Goal: Information Seeking & Learning: Learn about a topic

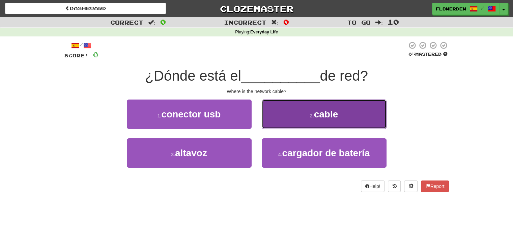
click at [275, 120] on button "2 . cable" at bounding box center [324, 114] width 125 height 29
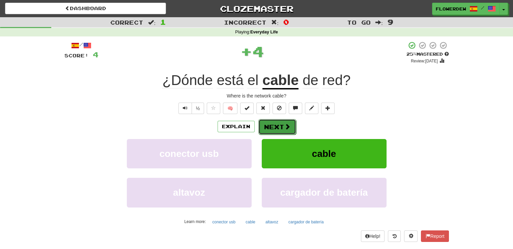
click at [284, 127] on span at bounding box center [287, 126] width 6 height 6
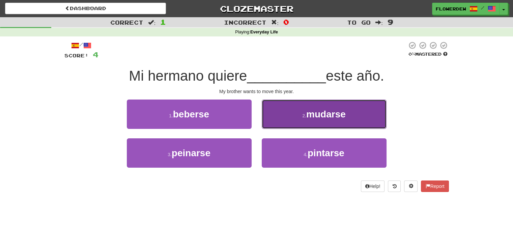
click at [278, 120] on button "2 . mudarse" at bounding box center [324, 114] width 125 height 29
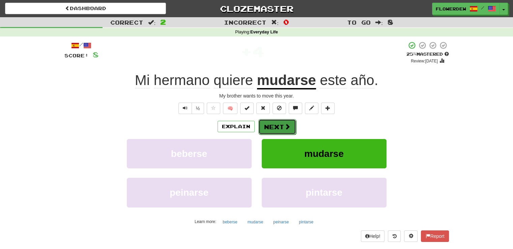
click at [284, 124] on span at bounding box center [287, 126] width 6 height 6
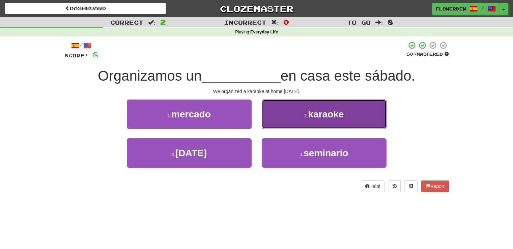
click at [286, 110] on button "2 . karaoke" at bounding box center [324, 114] width 125 height 29
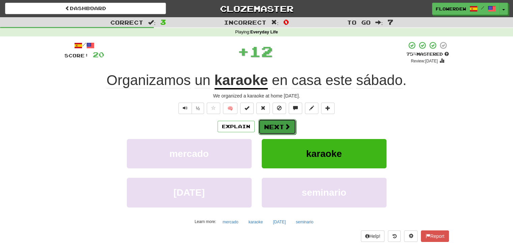
click at [285, 125] on span at bounding box center [287, 126] width 6 height 6
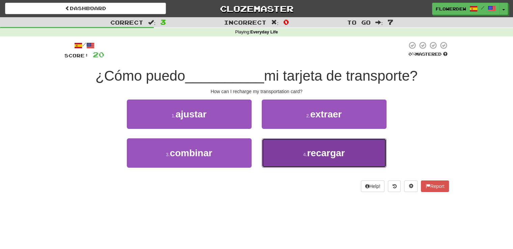
click at [277, 158] on button "4 . recargar" at bounding box center [324, 152] width 125 height 29
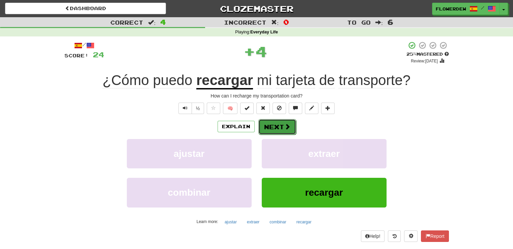
click at [279, 129] on button "Next" at bounding box center [277, 127] width 38 height 16
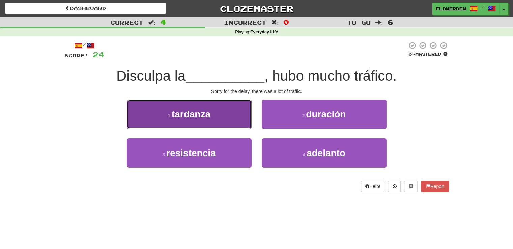
click at [229, 117] on button "1 . tardanza" at bounding box center [189, 114] width 125 height 29
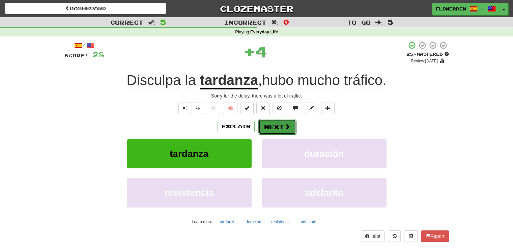
click at [286, 125] on span at bounding box center [287, 126] width 6 height 6
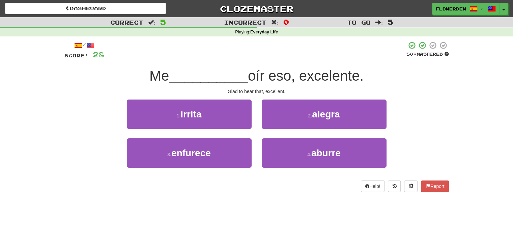
click at [286, 130] on div "2 . alegra" at bounding box center [324, 119] width 135 height 39
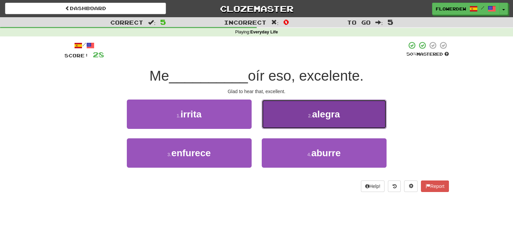
click at [286, 121] on button "2 . alegra" at bounding box center [324, 114] width 125 height 29
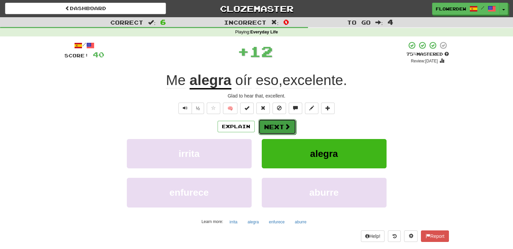
click at [282, 125] on button "Next" at bounding box center [277, 127] width 38 height 16
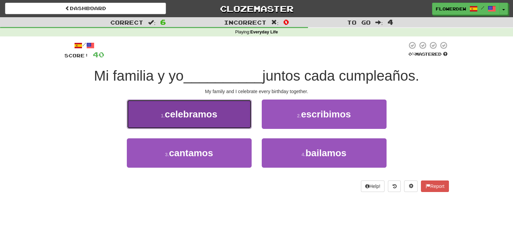
click at [234, 125] on button "1 . celebramos" at bounding box center [189, 114] width 125 height 29
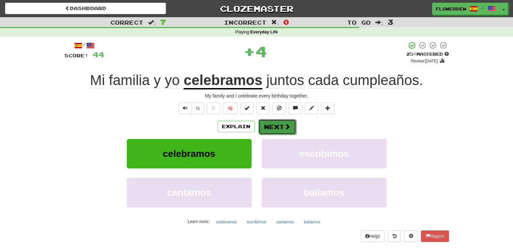
click at [282, 121] on button "Next" at bounding box center [277, 127] width 38 height 16
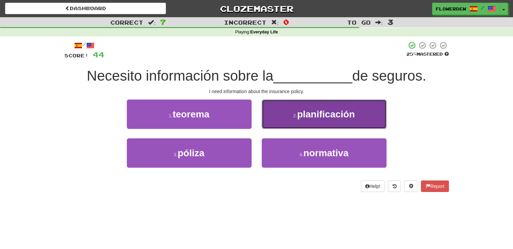
click at [271, 122] on button "2 . planificación" at bounding box center [324, 114] width 125 height 29
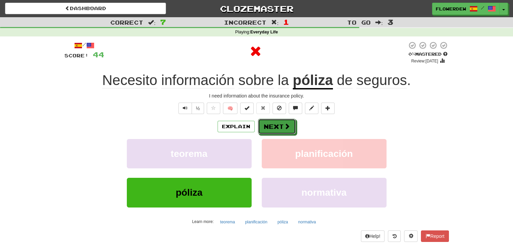
click at [271, 122] on button "Next" at bounding box center [277, 127] width 38 height 16
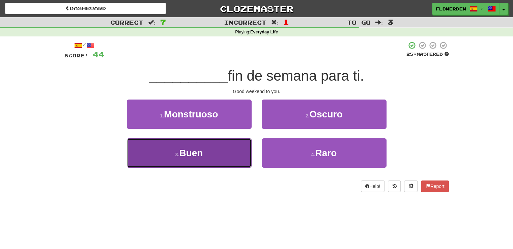
click at [211, 148] on button "3 . Buen" at bounding box center [189, 152] width 125 height 29
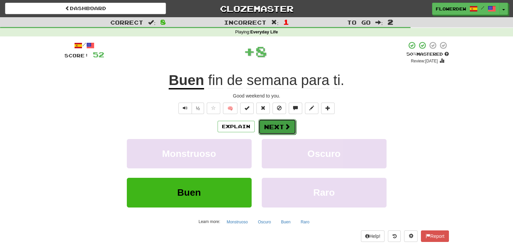
click at [274, 131] on button "Next" at bounding box center [277, 127] width 38 height 16
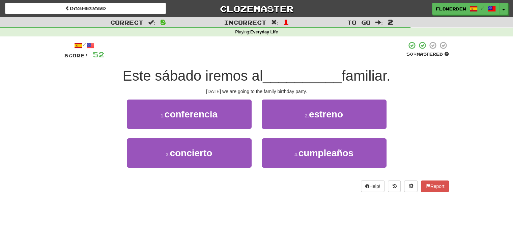
click at [303, 213] on div "Dashboard Clozemaster Flowerdew / Toggle Dropdown Dashboard Leaderboard Activit…" at bounding box center [256, 124] width 513 height 249
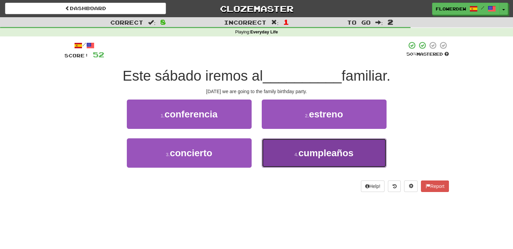
click at [282, 158] on button "4 . cumpleaños" at bounding box center [324, 152] width 125 height 29
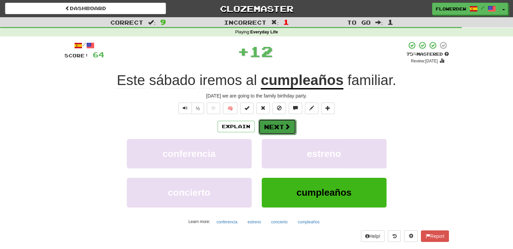
click at [285, 127] on span at bounding box center [287, 126] width 6 height 6
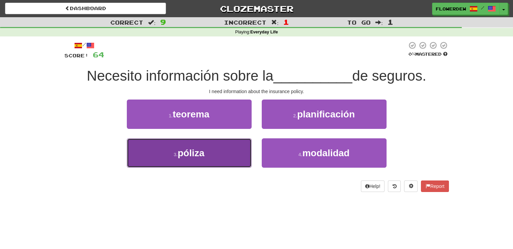
click at [233, 155] on button "3 . póliza" at bounding box center [189, 152] width 125 height 29
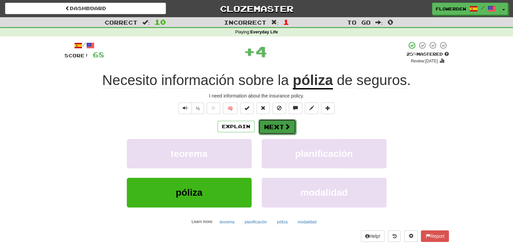
click at [283, 130] on button "Next" at bounding box center [277, 127] width 38 height 16
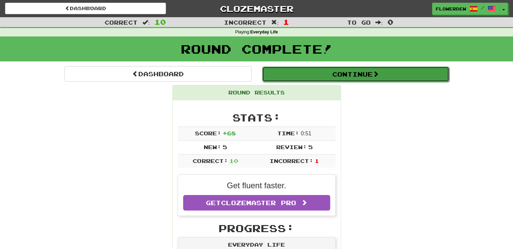
click at [330, 70] on button "Continue" at bounding box center [355, 74] width 187 height 16
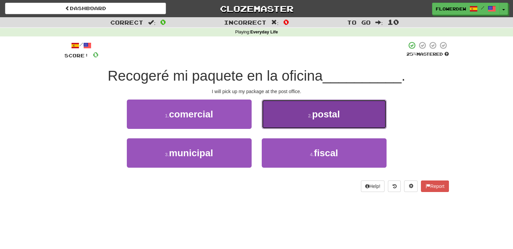
click at [275, 112] on button "2 . postal" at bounding box center [324, 114] width 125 height 29
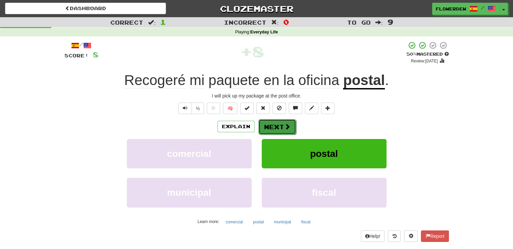
click at [275, 121] on button "Next" at bounding box center [277, 127] width 38 height 16
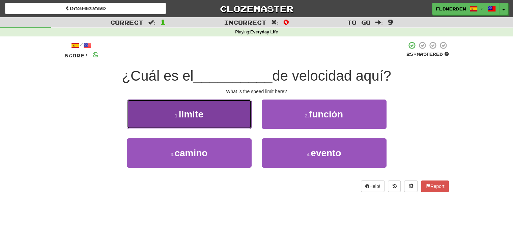
click at [217, 118] on button "1 . límite" at bounding box center [189, 114] width 125 height 29
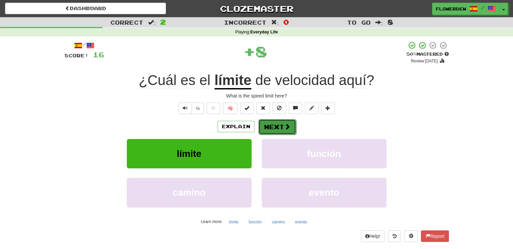
click at [279, 125] on button "Next" at bounding box center [277, 127] width 38 height 16
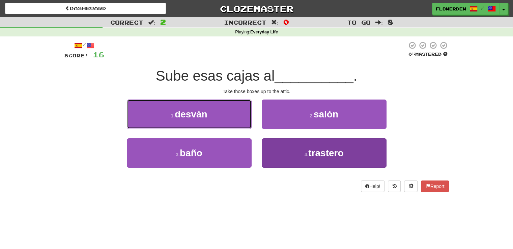
drag, startPoint x: 236, startPoint y: 110, endPoint x: 278, endPoint y: 144, distance: 54.9
click at [278, 144] on div "1 . desván 2 . salón 3 . baño 4 . trastero" at bounding box center [256, 139] width 395 height 78
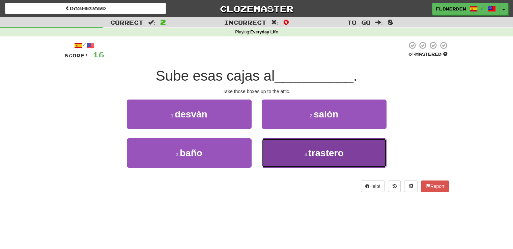
click at [277, 152] on button "4 . trastero" at bounding box center [324, 152] width 125 height 29
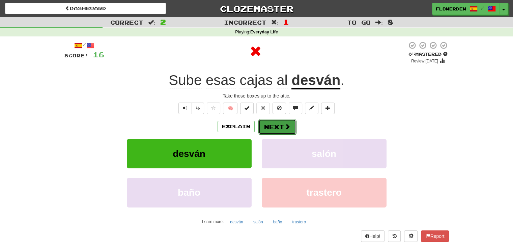
click at [275, 126] on button "Next" at bounding box center [277, 127] width 38 height 16
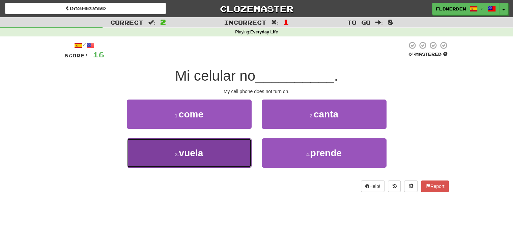
click at [239, 150] on button "3 . vuela" at bounding box center [189, 152] width 125 height 29
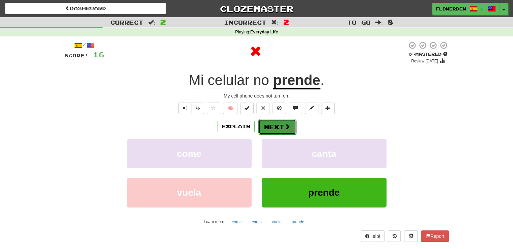
click at [279, 130] on button "Next" at bounding box center [277, 127] width 38 height 16
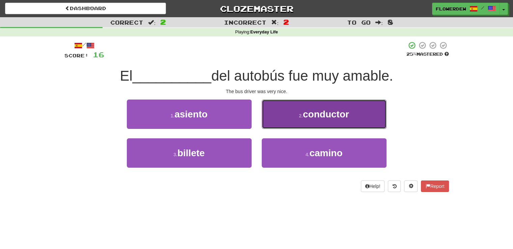
click at [301, 118] on small "2 ." at bounding box center [301, 115] width 4 height 5
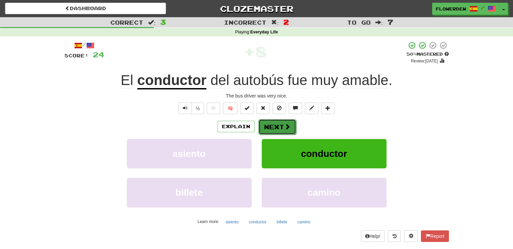
click at [275, 127] on button "Next" at bounding box center [277, 127] width 38 height 16
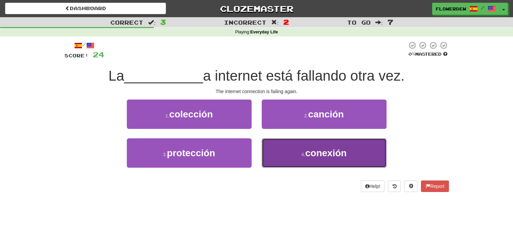
click at [299, 151] on button "4 . conexión" at bounding box center [324, 152] width 125 height 29
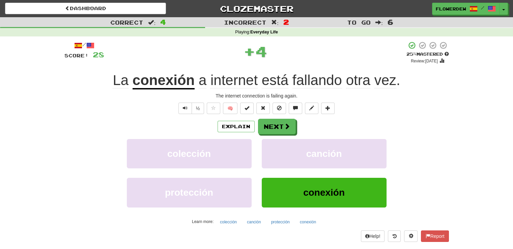
click at [397, 113] on div "½ 🧠" at bounding box center [256, 108] width 385 height 11
click at [288, 127] on span at bounding box center [287, 126] width 6 height 6
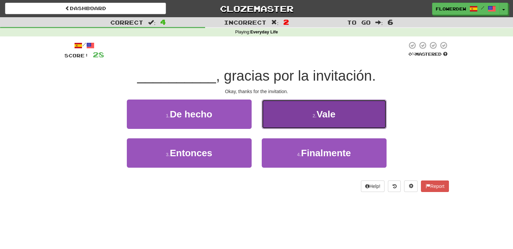
click at [302, 123] on button "2 . Vale" at bounding box center [324, 114] width 125 height 29
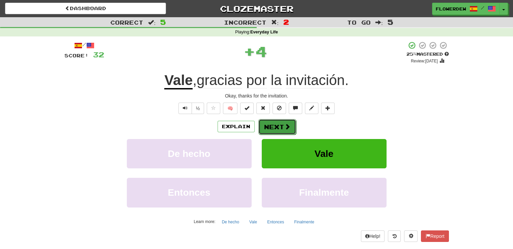
click at [289, 127] on span at bounding box center [287, 126] width 6 height 6
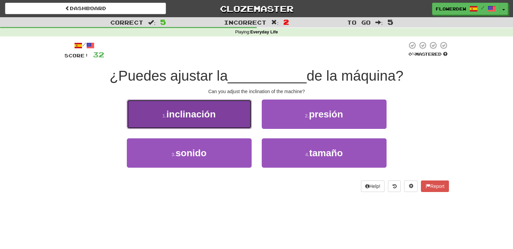
click at [239, 116] on button "1 . inclinación" at bounding box center [189, 114] width 125 height 29
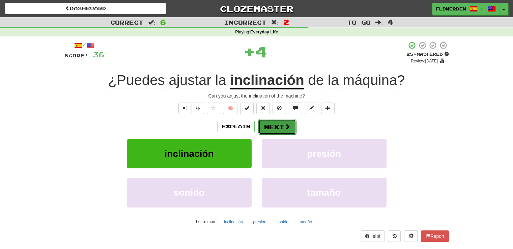
click at [268, 122] on button "Next" at bounding box center [277, 127] width 38 height 16
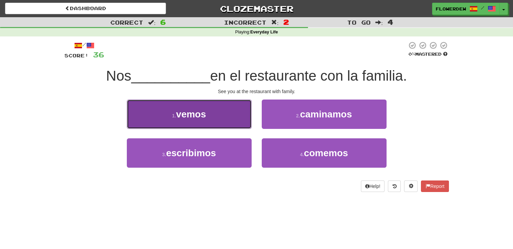
click at [243, 112] on button "1 . vemos" at bounding box center [189, 114] width 125 height 29
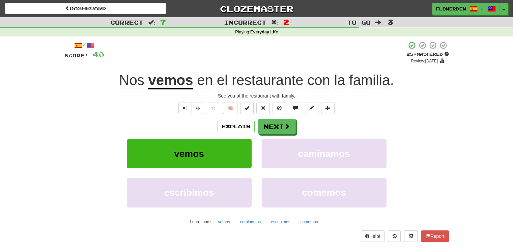
drag, startPoint x: 271, startPoint y: 122, endPoint x: 227, endPoint y: 76, distance: 63.5
click at [227, 76] on span "el" at bounding box center [222, 80] width 11 height 16
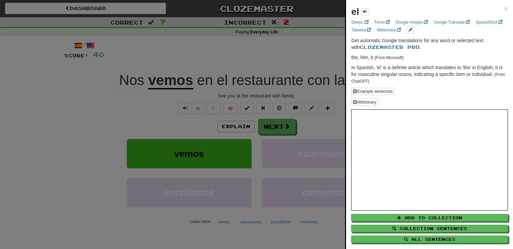
click at [278, 131] on div at bounding box center [256, 124] width 513 height 249
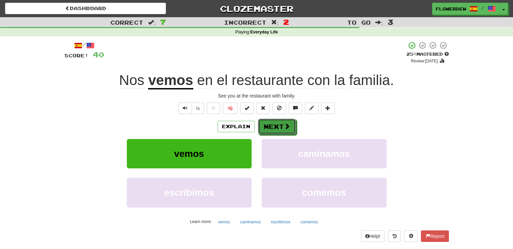
click at [278, 131] on button "Next" at bounding box center [277, 127] width 38 height 16
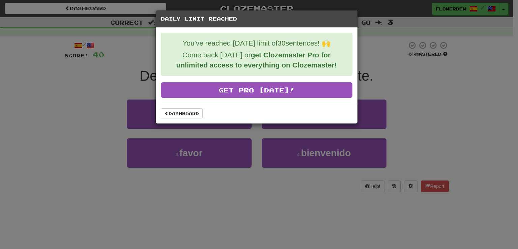
click at [190, 118] on div "Dashboard" at bounding box center [257, 113] width 202 height 21
click at [185, 112] on link "Dashboard" at bounding box center [182, 113] width 42 height 10
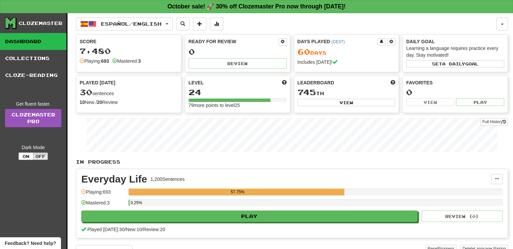
click at [124, 30] on div "Español / English Deutsch / English Days Played: 61 Review: 4 Points today: 140…" at bounding box center [292, 145] width 432 height 264
click at [132, 24] on span "Español / English" at bounding box center [131, 24] width 61 height 6
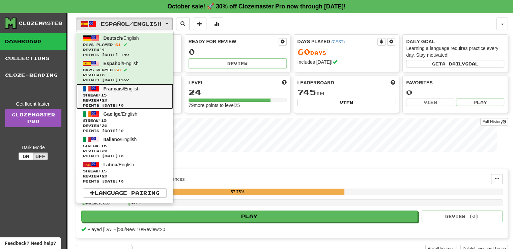
click at [122, 96] on span "Streak: 15" at bounding box center [125, 95] width 84 height 5
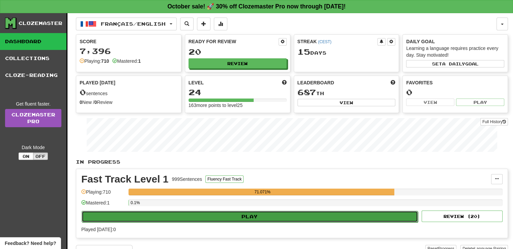
click at [184, 216] on button "Play" at bounding box center [250, 216] width 336 height 11
select select "**"
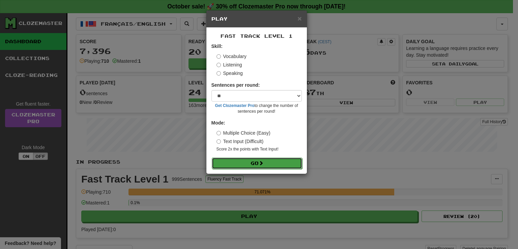
click at [271, 165] on button "Go" at bounding box center [257, 163] width 90 height 11
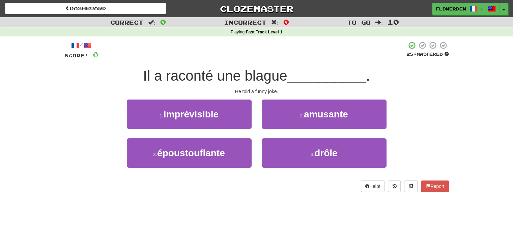
click at [328, 222] on div "Dashboard Clozemaster Flowerdew / Toggle Dropdown Dashboard Leaderboard Activit…" at bounding box center [256, 124] width 513 height 249
click at [273, 130] on div "2 . amusante" at bounding box center [324, 119] width 135 height 39
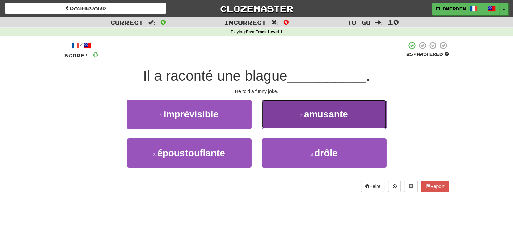
click at [277, 117] on button "2 . amusante" at bounding box center [324, 114] width 125 height 29
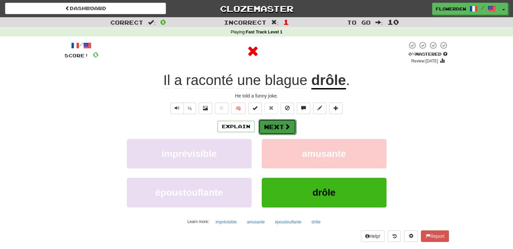
click at [275, 125] on button "Next" at bounding box center [277, 127] width 38 height 16
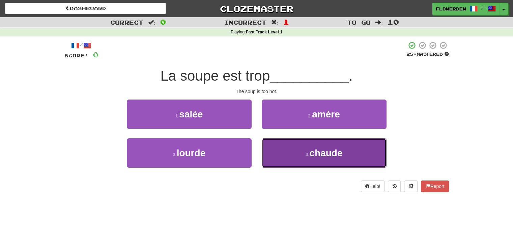
click at [278, 153] on button "4 . chaude" at bounding box center [324, 152] width 125 height 29
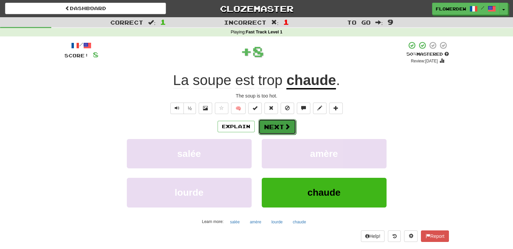
click at [276, 127] on button "Next" at bounding box center [277, 127] width 38 height 16
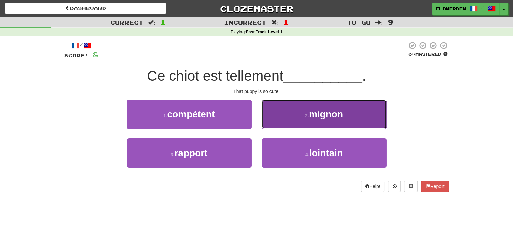
click at [294, 112] on button "2 . mignon" at bounding box center [324, 114] width 125 height 29
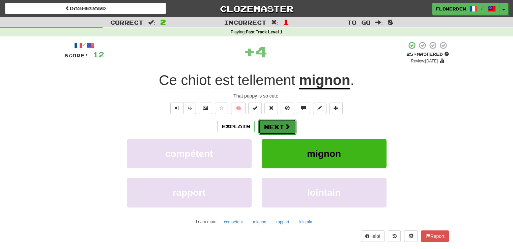
click at [286, 126] on span at bounding box center [287, 126] width 6 height 6
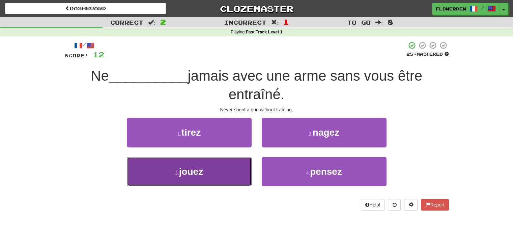
click at [235, 169] on button "3 . jouez" at bounding box center [189, 171] width 125 height 29
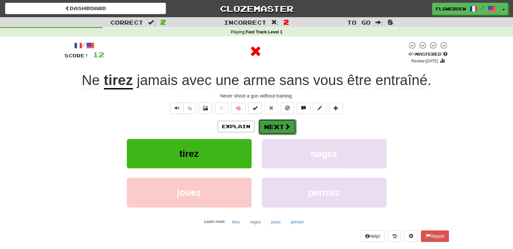
click at [281, 134] on button "Next" at bounding box center [277, 127] width 38 height 16
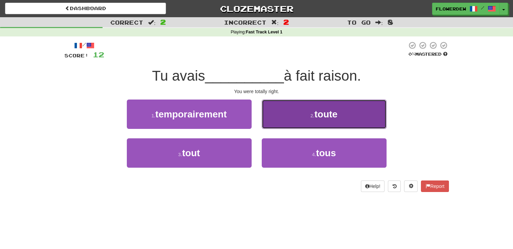
click at [286, 122] on button "2 . toute" at bounding box center [324, 114] width 125 height 29
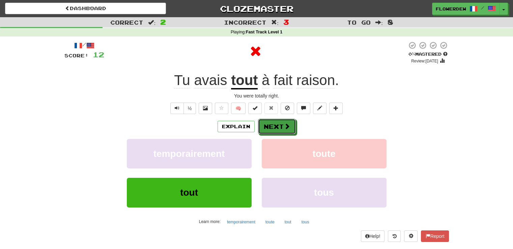
click at [286, 122] on button "Next" at bounding box center [277, 127] width 38 height 16
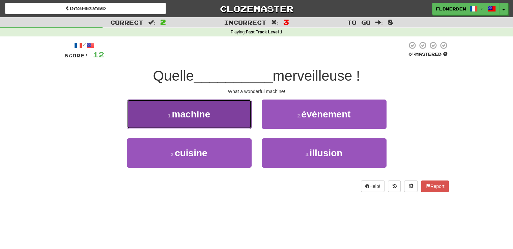
click at [243, 122] on button "1 . machine" at bounding box center [189, 114] width 125 height 29
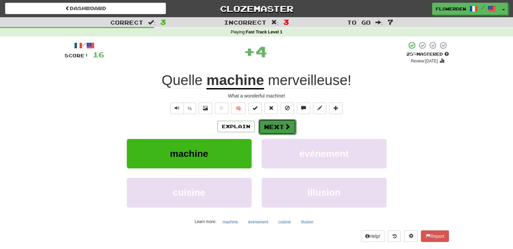
click at [262, 125] on button "Next" at bounding box center [277, 127] width 38 height 16
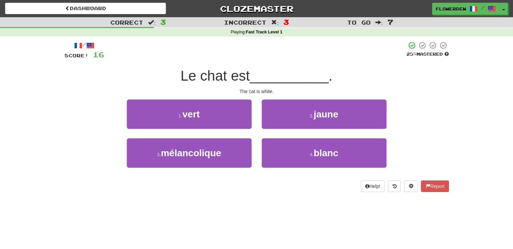
click at [260, 165] on div "4 . blanc" at bounding box center [324, 157] width 135 height 39
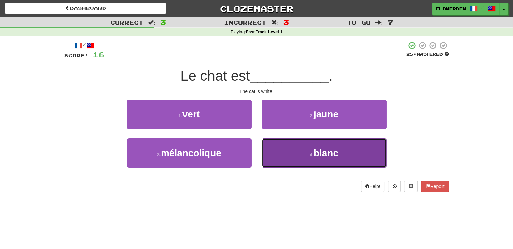
click at [287, 157] on button "4 . blanc" at bounding box center [324, 152] width 125 height 29
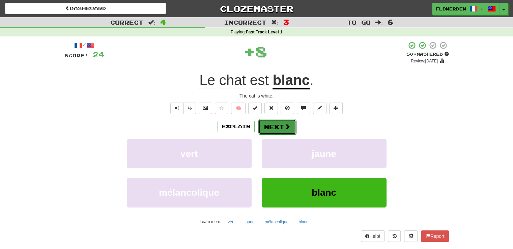
click at [277, 126] on button "Next" at bounding box center [277, 127] width 38 height 16
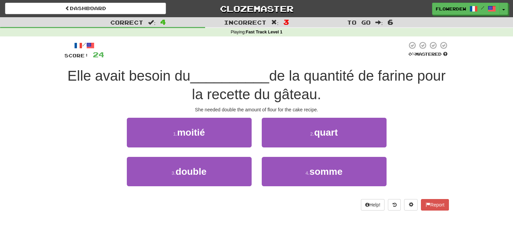
click at [448, 114] on div "/ Score: 24 0 % Mastered Elle avait besoin du __________ de la quantité de fari…" at bounding box center [256, 125] width 385 height 169
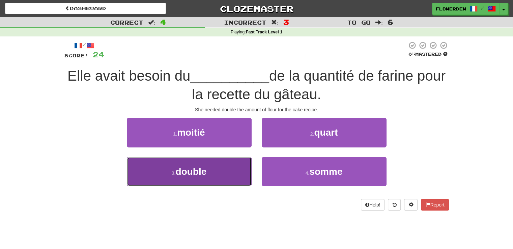
drag, startPoint x: 232, startPoint y: 170, endPoint x: 232, endPoint y: 174, distance: 3.8
click at [232, 174] on button "3 . double" at bounding box center [189, 171] width 125 height 29
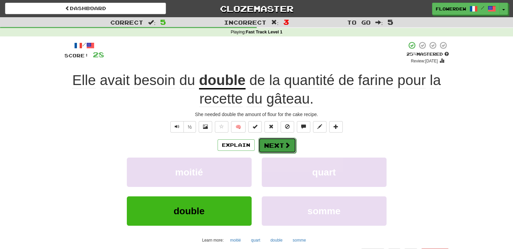
click at [281, 143] on button "Next" at bounding box center [277, 146] width 38 height 16
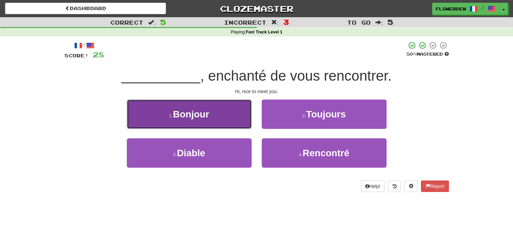
click at [243, 117] on button "1 . Bonjour" at bounding box center [189, 114] width 125 height 29
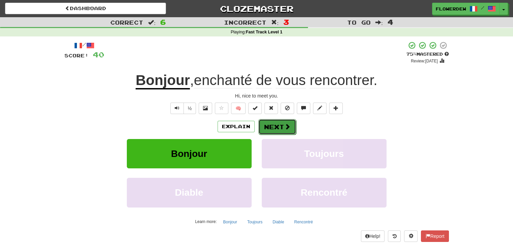
click at [287, 123] on span at bounding box center [287, 126] width 6 height 6
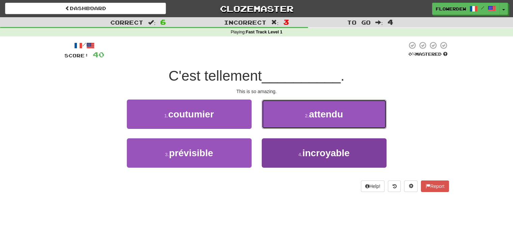
drag, startPoint x: 291, startPoint y: 118, endPoint x: 288, endPoint y: 161, distance: 43.0
click at [288, 161] on div "1 . coutumier 2 . attendu 3 . prévisible 4 . incroyable" at bounding box center [256, 139] width 395 height 78
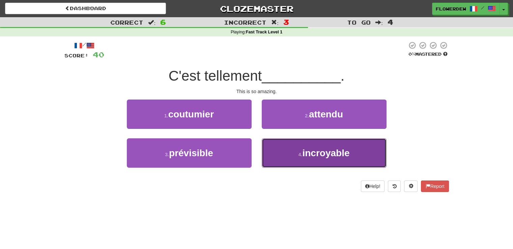
click at [288, 161] on button "4 . incroyable" at bounding box center [324, 152] width 125 height 29
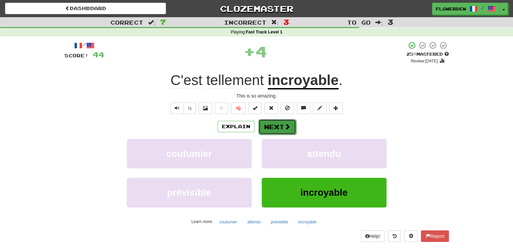
click at [286, 133] on button "Next" at bounding box center [277, 127] width 38 height 16
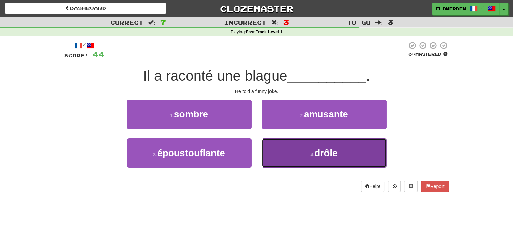
click at [272, 153] on button "4 . drôle" at bounding box center [324, 152] width 125 height 29
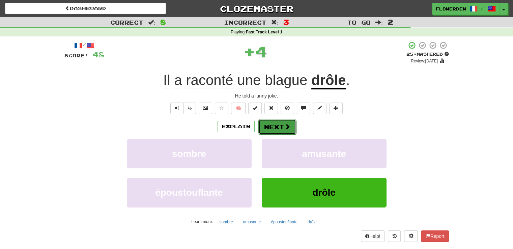
click at [277, 124] on button "Next" at bounding box center [277, 127] width 38 height 16
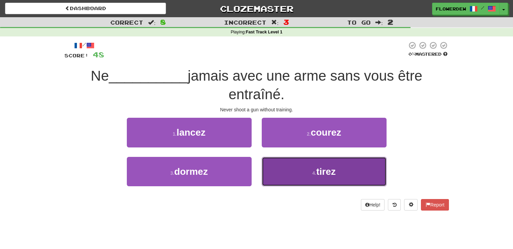
click at [277, 165] on button "4 . tirez" at bounding box center [324, 171] width 125 height 29
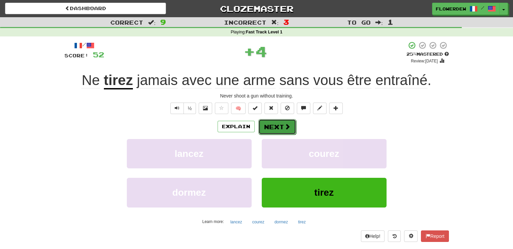
click at [276, 131] on button "Next" at bounding box center [277, 127] width 38 height 16
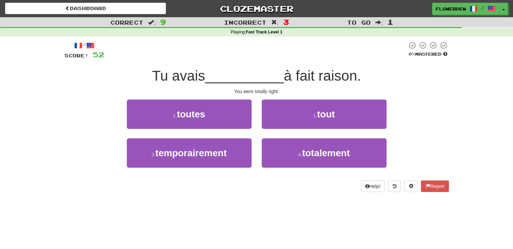
click at [276, 131] on div "2 . tout" at bounding box center [324, 119] width 135 height 39
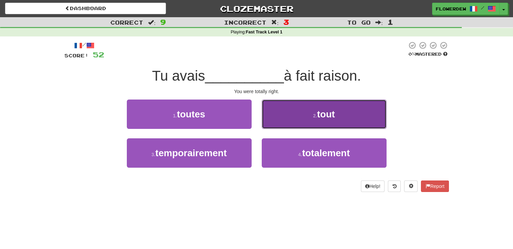
click at [282, 116] on button "2 . tout" at bounding box center [324, 114] width 125 height 29
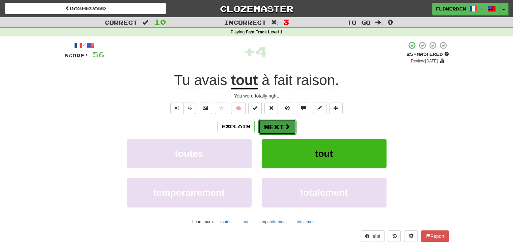
click at [284, 126] on span at bounding box center [287, 126] width 6 height 6
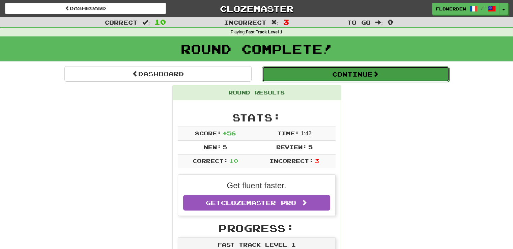
click at [311, 78] on button "Continue" at bounding box center [355, 74] width 187 height 16
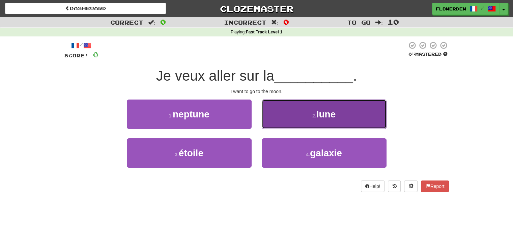
click at [278, 115] on button "2 . lune" at bounding box center [324, 114] width 125 height 29
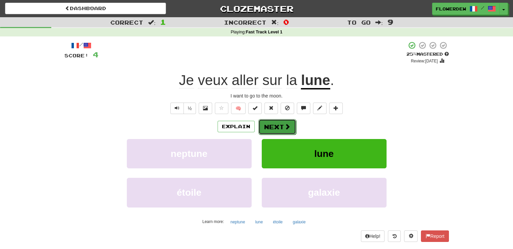
click at [279, 129] on button "Next" at bounding box center [277, 127] width 38 height 16
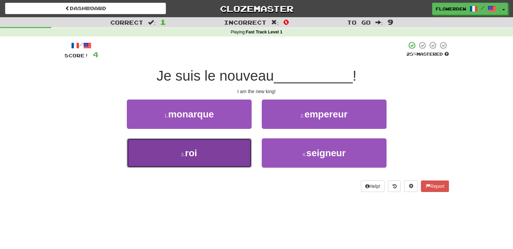
click at [240, 150] on button "3 . roi" at bounding box center [189, 152] width 125 height 29
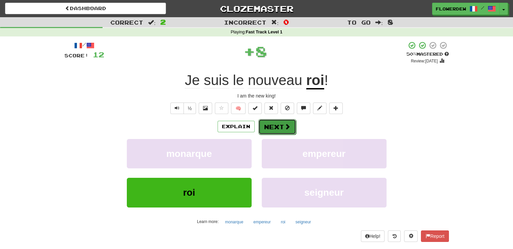
click at [284, 125] on span at bounding box center [287, 126] width 6 height 6
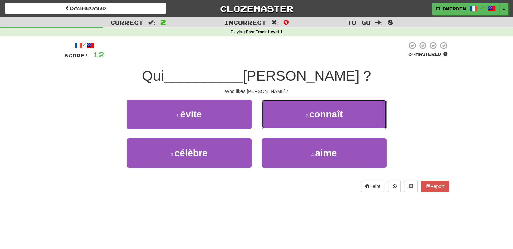
click at [283, 125] on button "2 . connaît" at bounding box center [324, 114] width 125 height 29
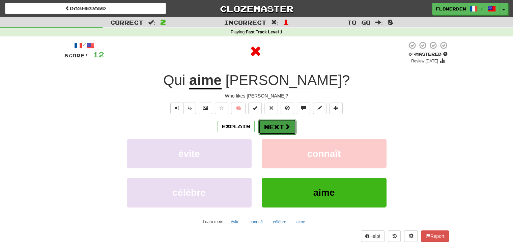
click at [276, 130] on button "Next" at bounding box center [277, 127] width 38 height 16
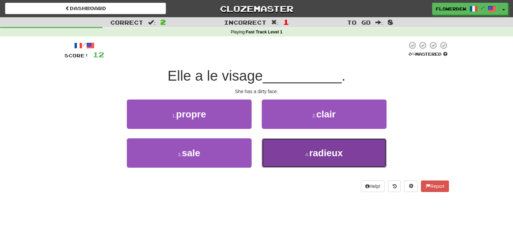
click at [268, 156] on button "4 . radieux" at bounding box center [324, 152] width 125 height 29
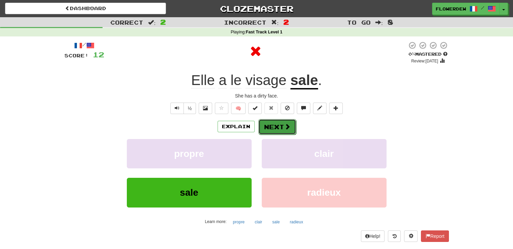
click at [276, 129] on button "Next" at bounding box center [277, 127] width 38 height 16
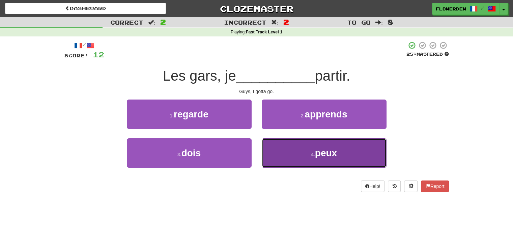
click at [278, 157] on button "4 . peux" at bounding box center [324, 152] width 125 height 29
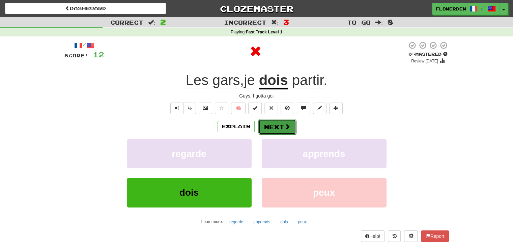
click at [288, 127] on span at bounding box center [287, 126] width 6 height 6
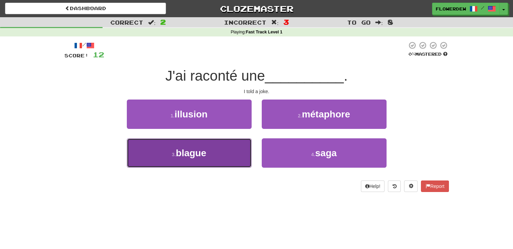
click at [226, 151] on button "3 . blague" at bounding box center [189, 152] width 125 height 29
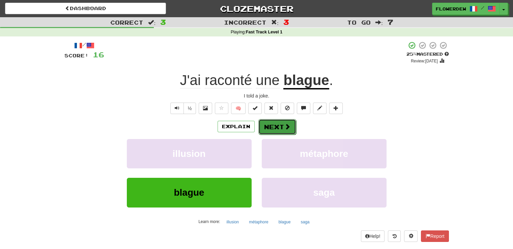
click at [277, 120] on button "Next" at bounding box center [277, 127] width 38 height 16
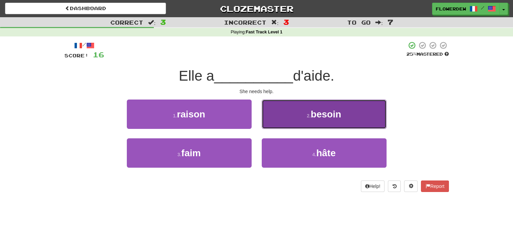
click at [275, 125] on button "2 . besoin" at bounding box center [324, 114] width 125 height 29
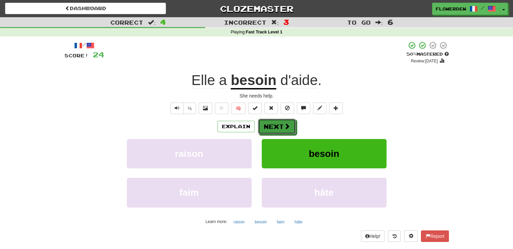
click at [275, 125] on button "Next" at bounding box center [277, 127] width 38 height 16
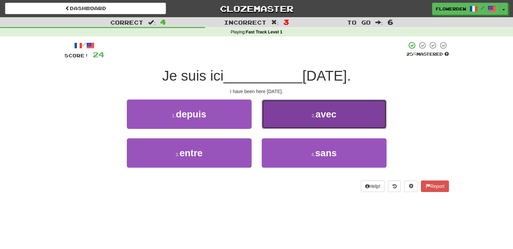
click at [277, 119] on button "2 . avec" at bounding box center [324, 114] width 125 height 29
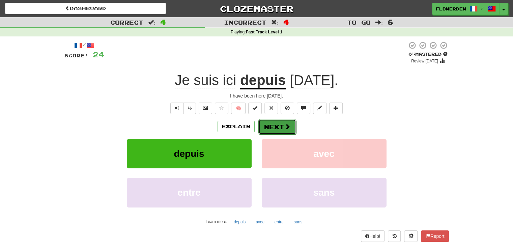
click at [277, 124] on button "Next" at bounding box center [277, 127] width 38 height 16
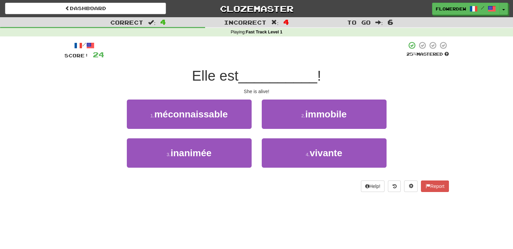
click at [364, 211] on div "Dashboard Clozemaster Flowerdew / Toggle Dropdown Dashboard Leaderboard Activit…" at bounding box center [256, 124] width 513 height 249
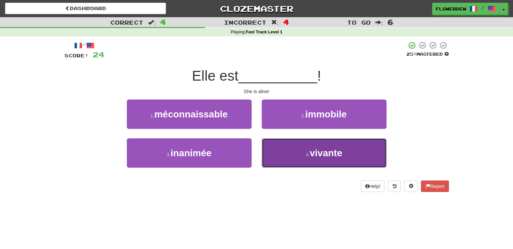
click at [300, 152] on button "4 . vivante" at bounding box center [324, 152] width 125 height 29
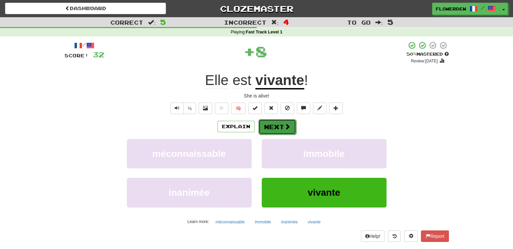
click at [286, 127] on span at bounding box center [287, 126] width 6 height 6
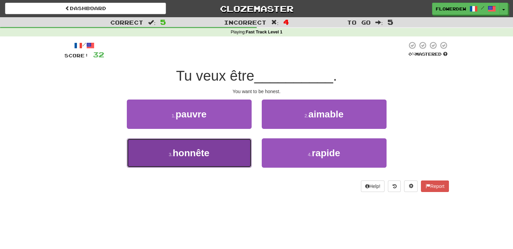
click at [241, 150] on button "3 . honnête" at bounding box center [189, 152] width 125 height 29
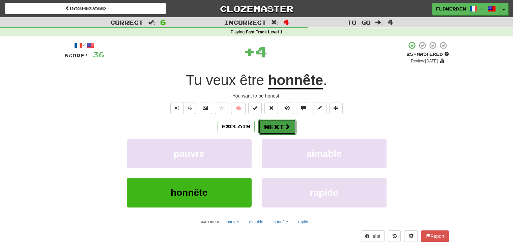
click at [277, 128] on button "Next" at bounding box center [277, 127] width 38 height 16
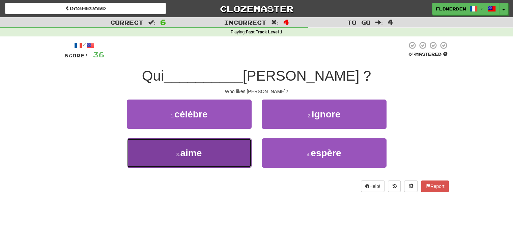
click at [237, 152] on button "3 . aime" at bounding box center [189, 152] width 125 height 29
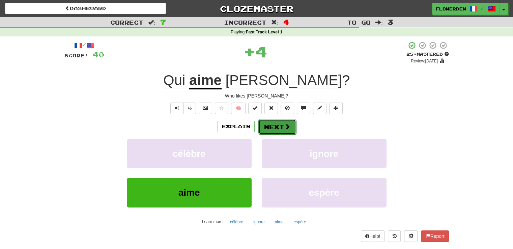
click at [275, 121] on button "Next" at bounding box center [277, 127] width 38 height 16
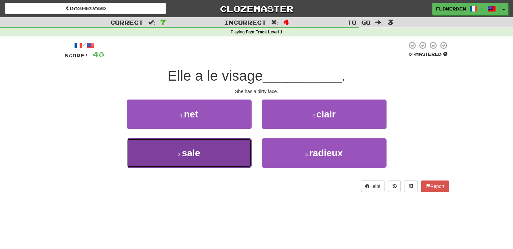
click at [247, 146] on button "3 . sale" at bounding box center [189, 152] width 125 height 29
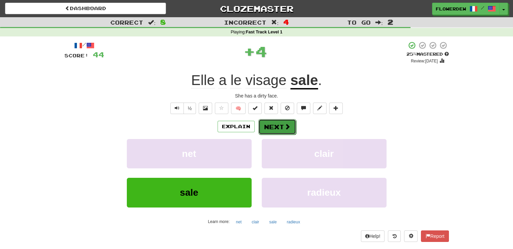
click at [278, 125] on button "Next" at bounding box center [277, 127] width 38 height 16
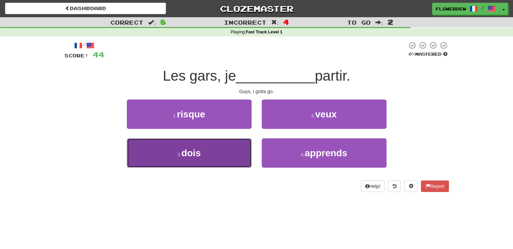
click at [238, 153] on button "3 . dois" at bounding box center [189, 152] width 125 height 29
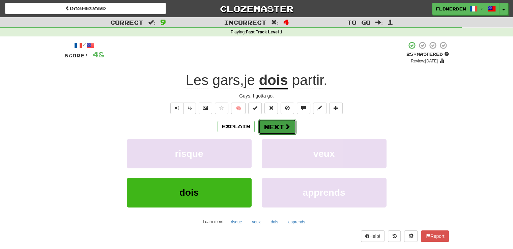
click at [284, 128] on span at bounding box center [287, 126] width 6 height 6
